Goal: Navigation & Orientation: Find specific page/section

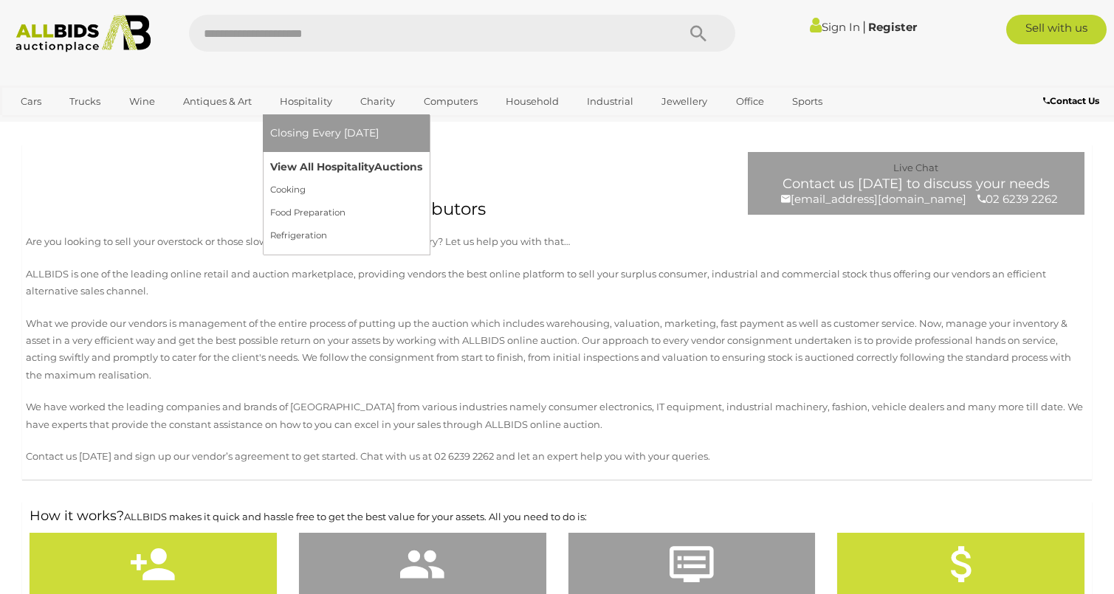
click at [287, 168] on link "View All Hospitality Auctions" at bounding box center [346, 167] width 152 height 23
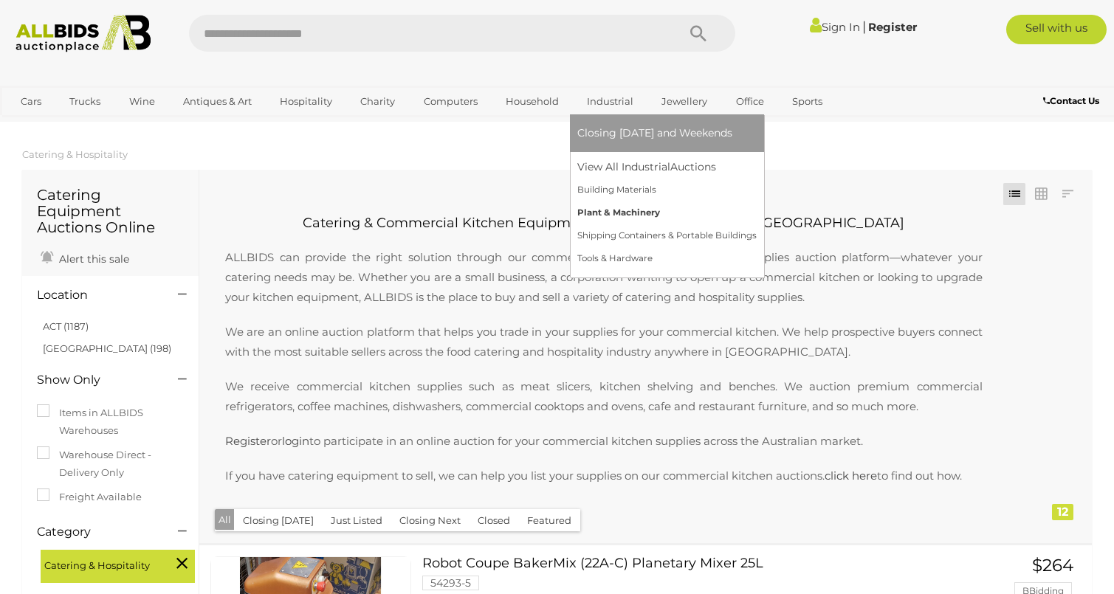
click at [622, 217] on link "Plant & Machinery" at bounding box center [666, 213] width 179 height 23
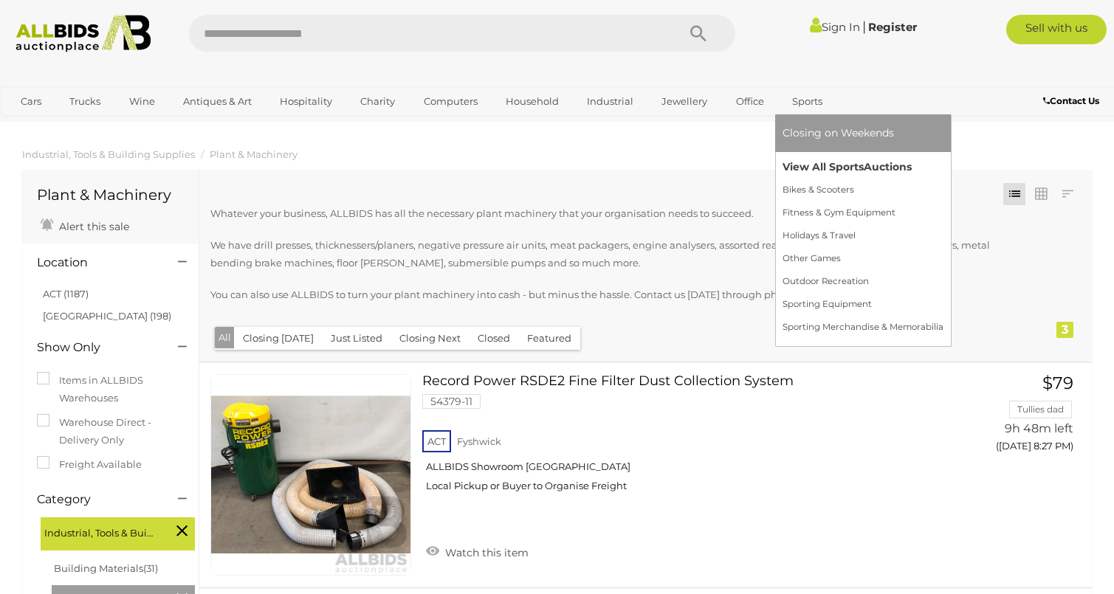
click at [836, 166] on link "View All Sports Auctions" at bounding box center [863, 167] width 161 height 23
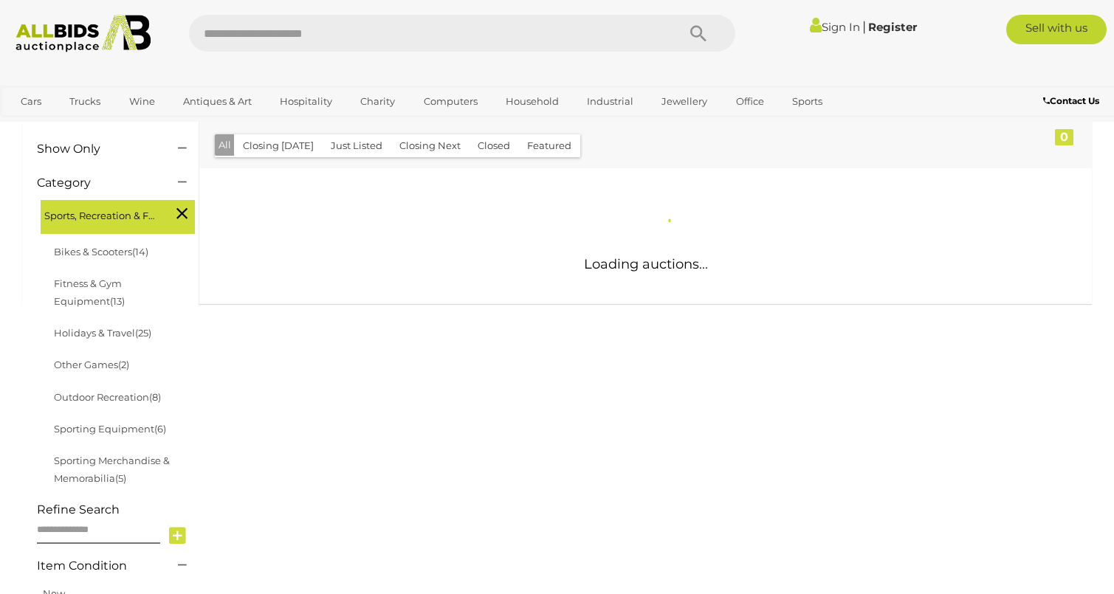
scroll to position [217, 0]
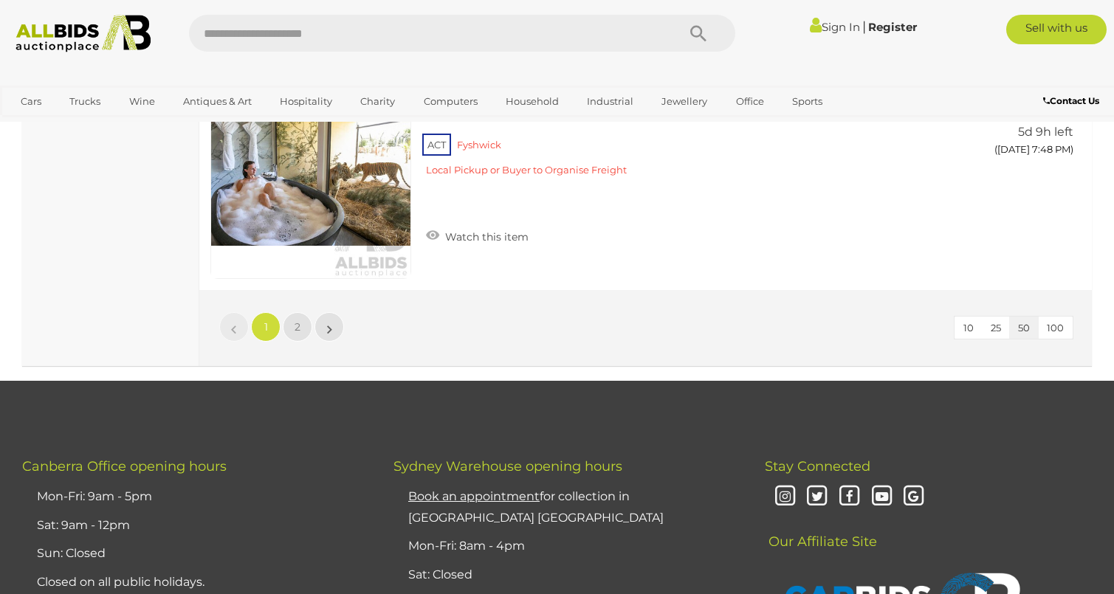
scroll to position [11394, 0]
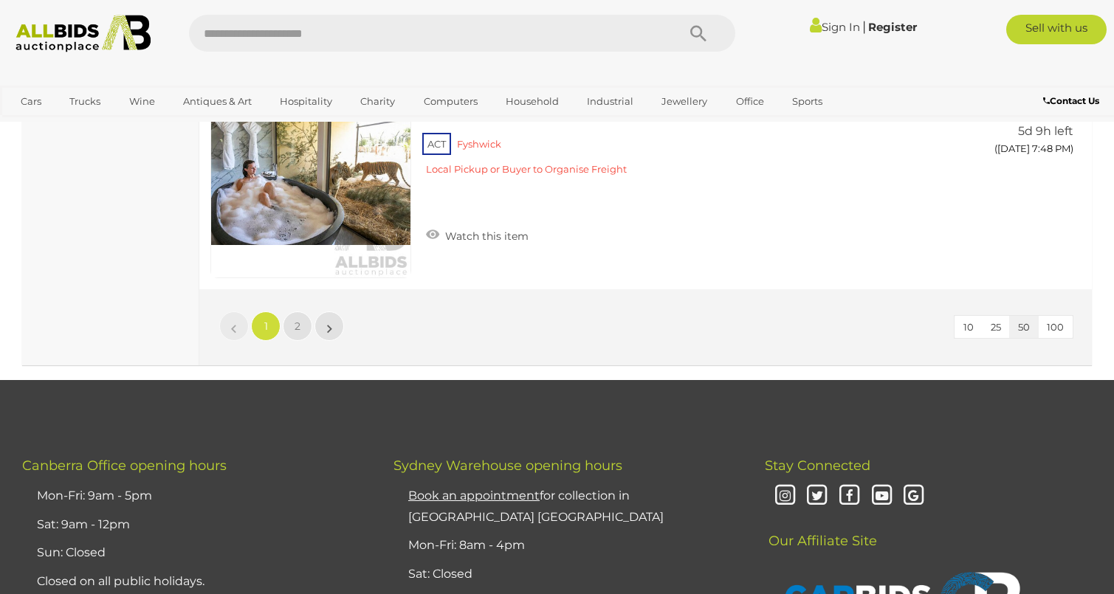
click at [327, 317] on li "»" at bounding box center [329, 327] width 29 height 30
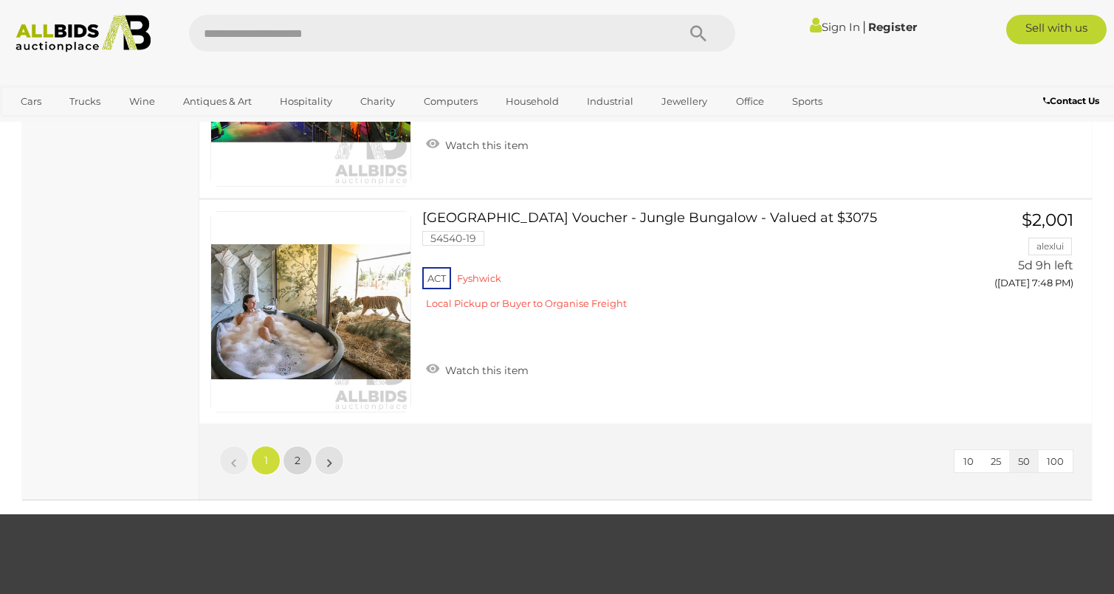
click at [303, 456] on link "2" at bounding box center [298, 461] width 30 height 30
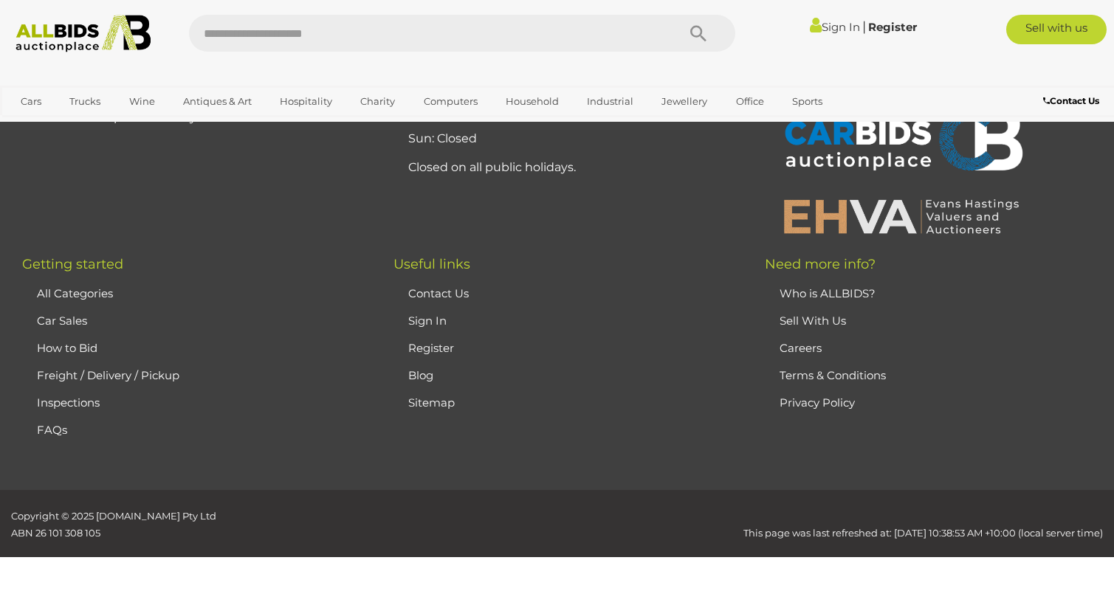
scroll to position [246, 0]
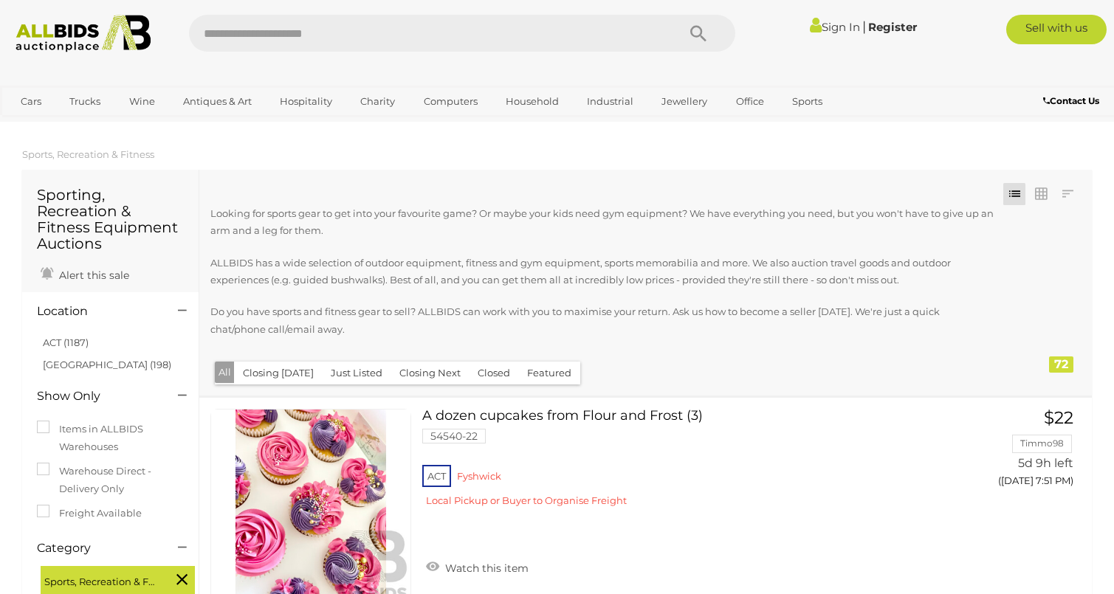
scroll to position [246, 0]
